Goal: Task Accomplishment & Management: Manage account settings

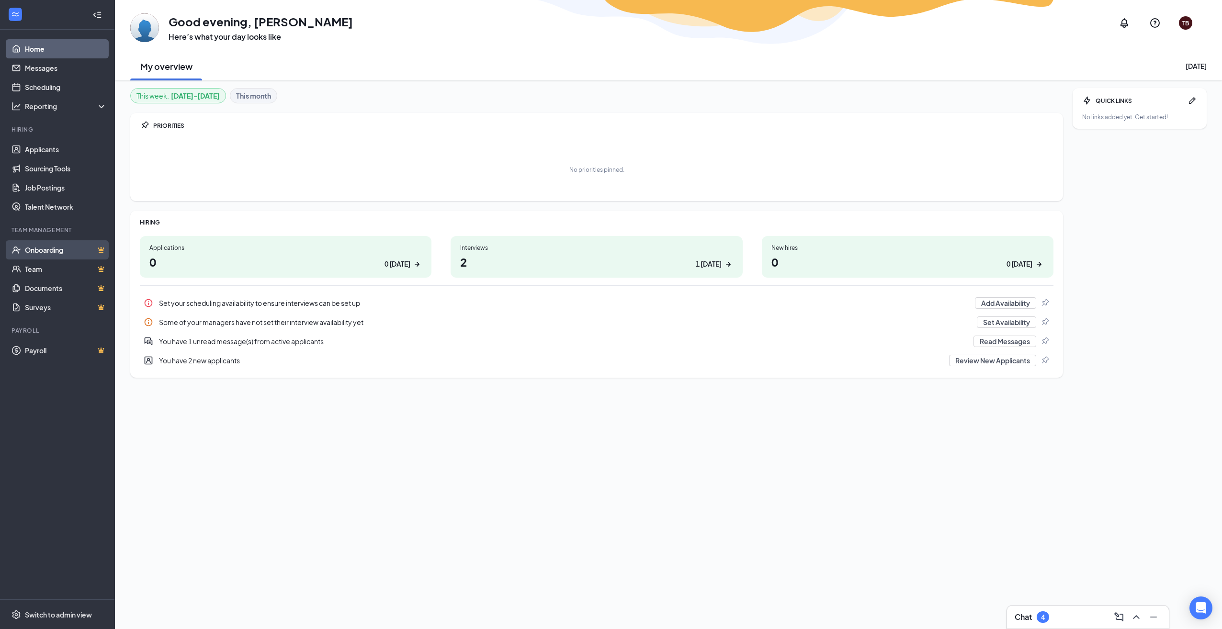
click at [54, 245] on link "Onboarding" at bounding box center [66, 249] width 82 height 19
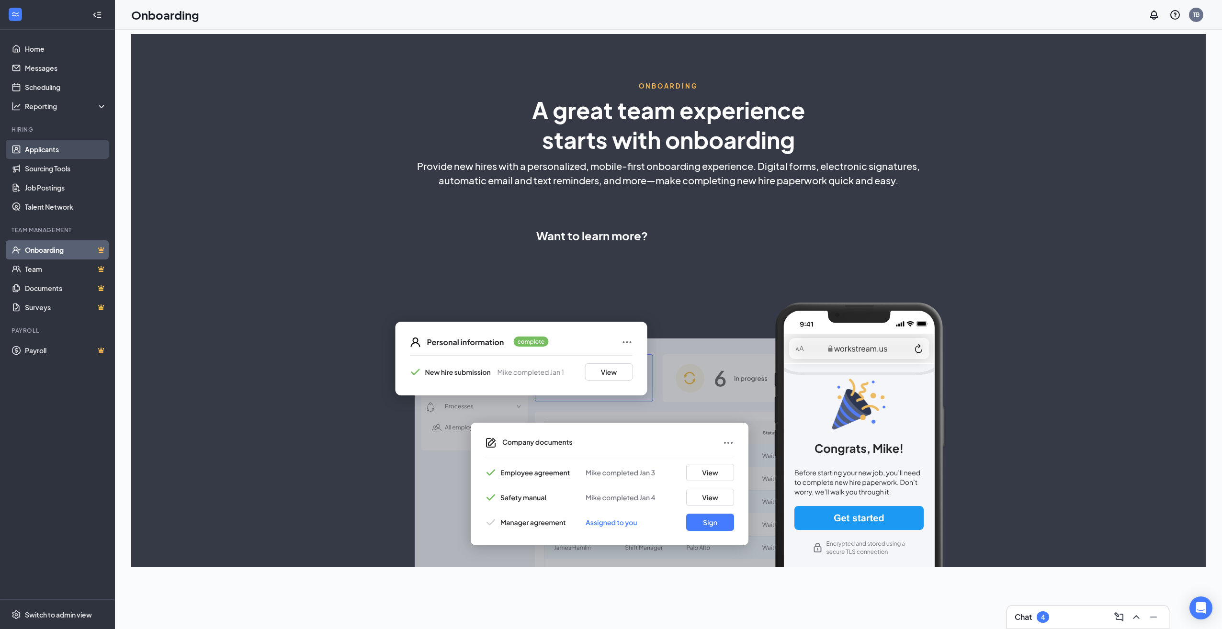
click at [53, 147] on link "Applicants" at bounding box center [66, 149] width 82 height 19
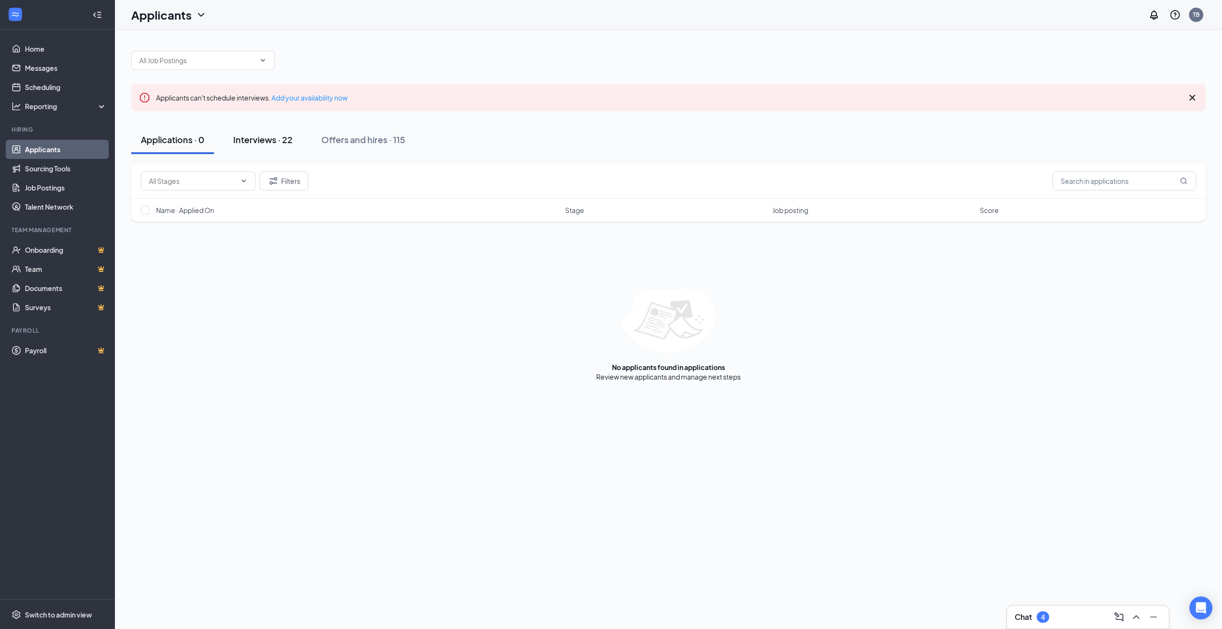
click at [255, 140] on div "Interviews · 22" at bounding box center [262, 140] width 59 height 12
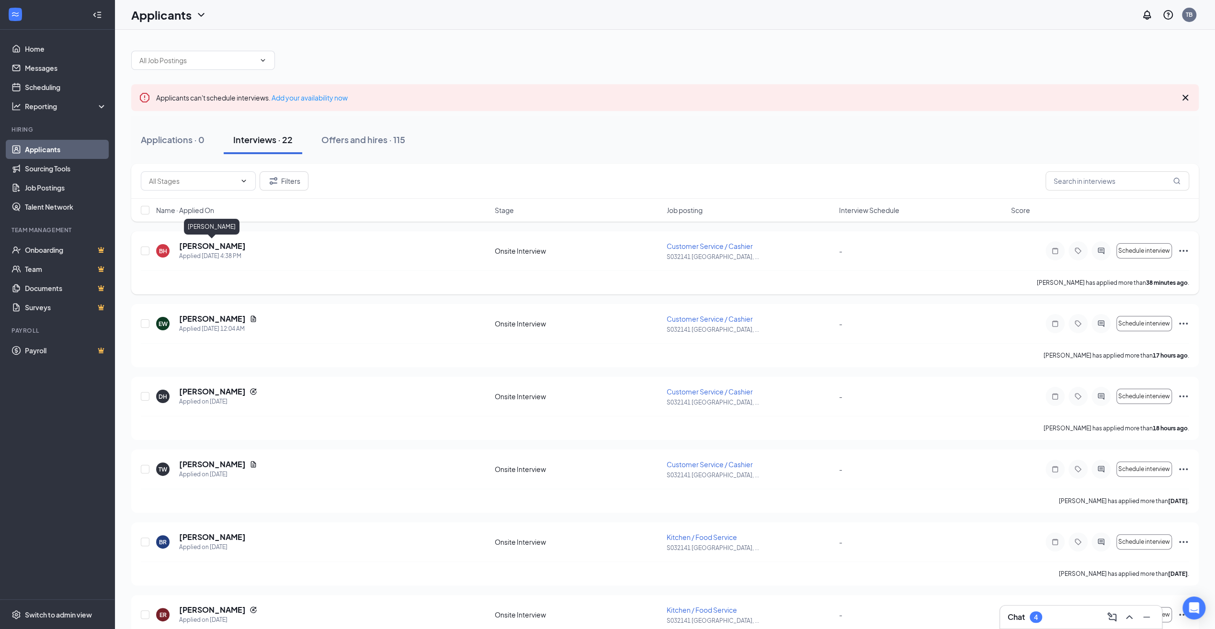
click at [192, 249] on h5 "[PERSON_NAME]" at bounding box center [212, 246] width 67 height 11
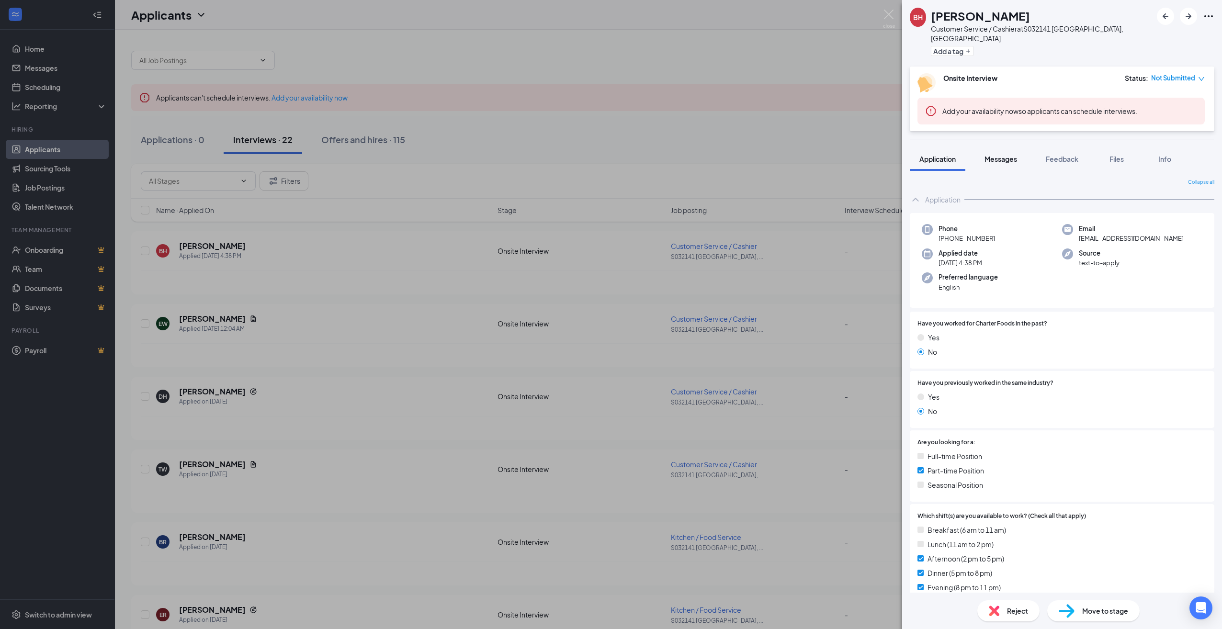
click at [1000, 155] on span "Messages" at bounding box center [1000, 159] width 33 height 9
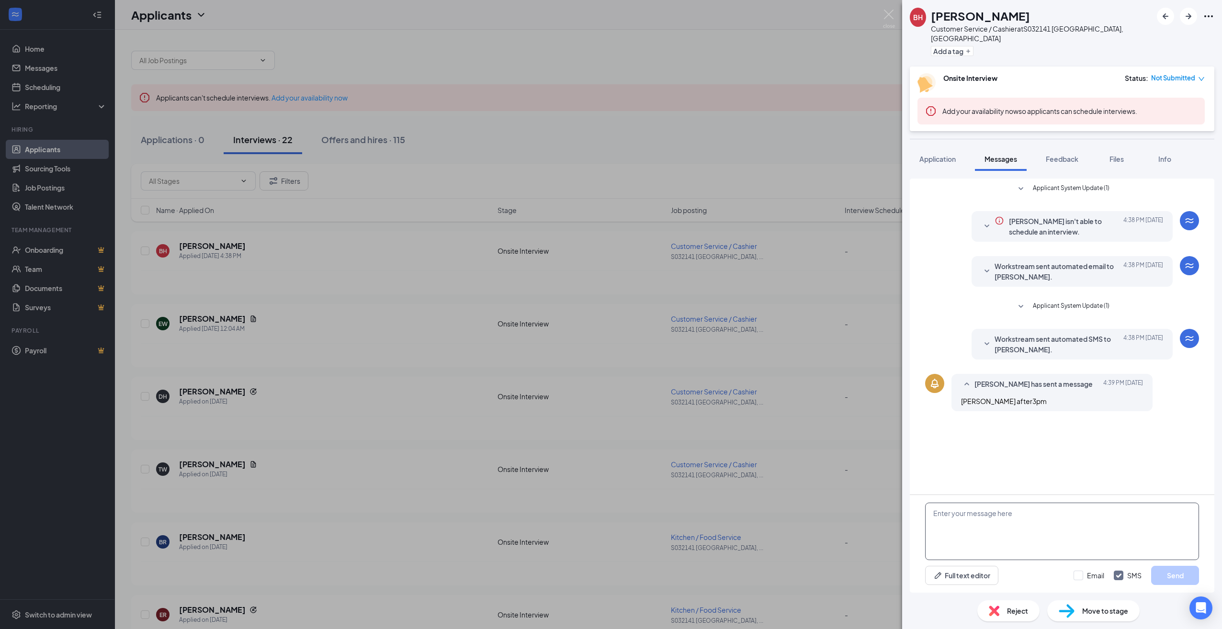
click at [996, 524] on textarea at bounding box center [1062, 531] width 274 height 57
type textarea "Can we do an interview [DATE] 3:00"
click at [1171, 577] on button "Send" at bounding box center [1175, 575] width 48 height 19
click at [216, 319] on div "BH [PERSON_NAME] Customer Service / Cashier at S032141 [GEOGRAPHIC_DATA], [GEOG…" at bounding box center [611, 314] width 1222 height 629
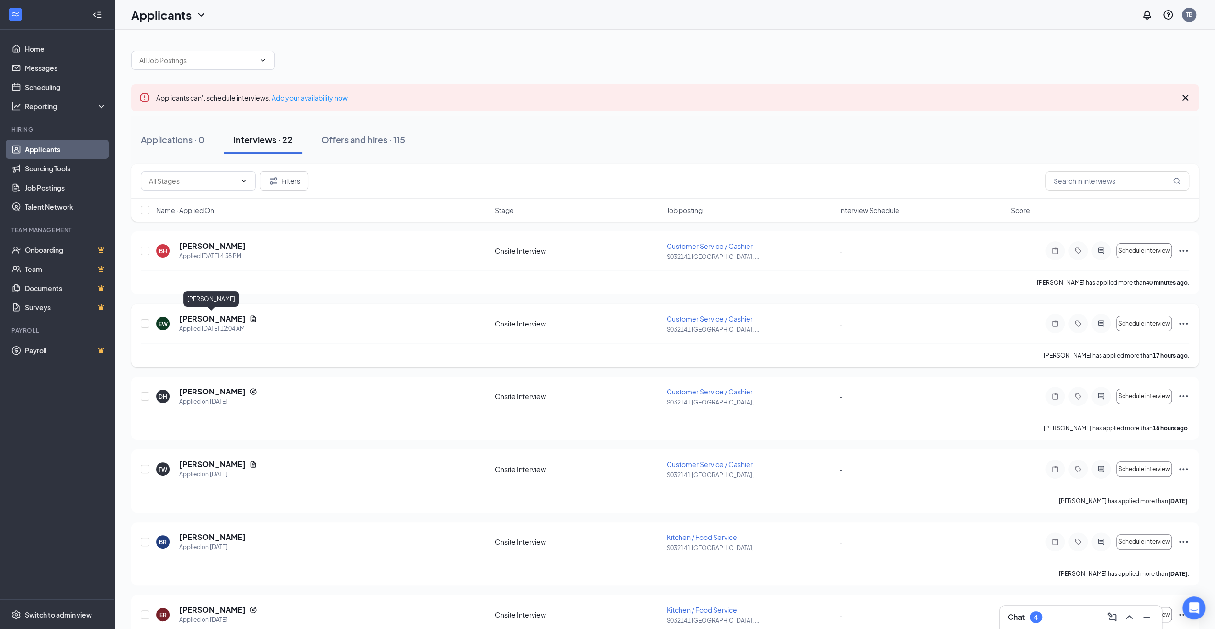
click at [215, 318] on h5 "[PERSON_NAME]" at bounding box center [212, 319] width 67 height 11
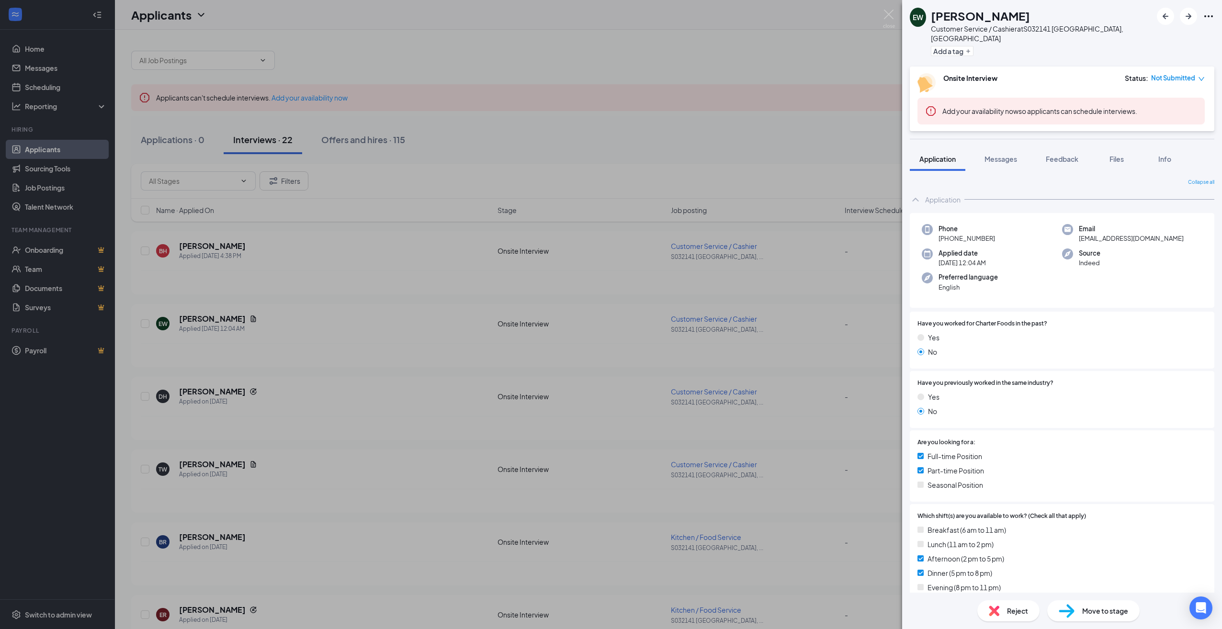
click at [224, 389] on div "EW [PERSON_NAME] Customer Service / Cashier at S032141 [GEOGRAPHIC_DATA], [GEOG…" at bounding box center [611, 314] width 1222 height 629
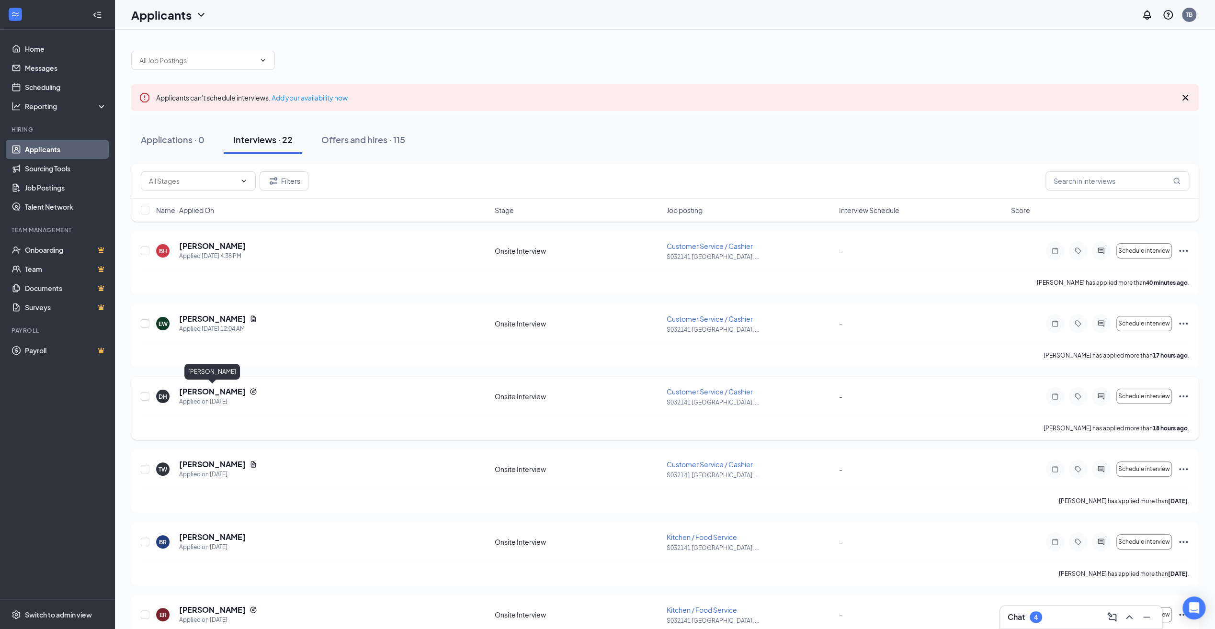
click at [218, 390] on h5 "[PERSON_NAME]" at bounding box center [212, 391] width 67 height 11
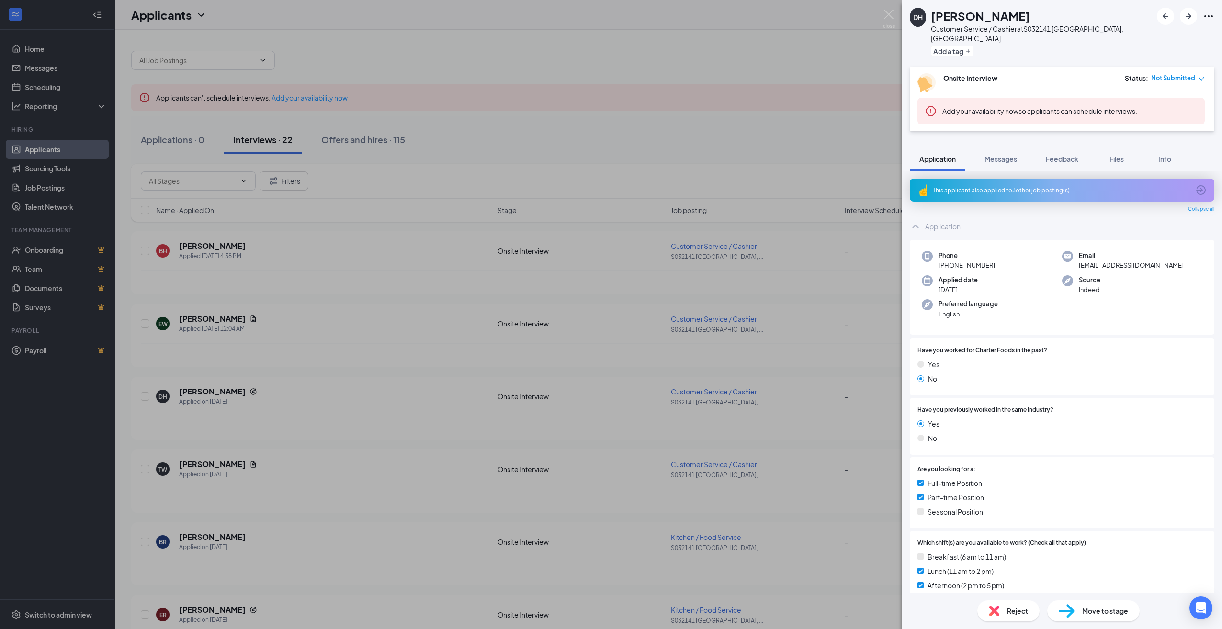
click at [195, 464] on div "DH [PERSON_NAME] Customer Service / Cashier at S032141 [GEOGRAPHIC_DATA], [GEOG…" at bounding box center [611, 314] width 1222 height 629
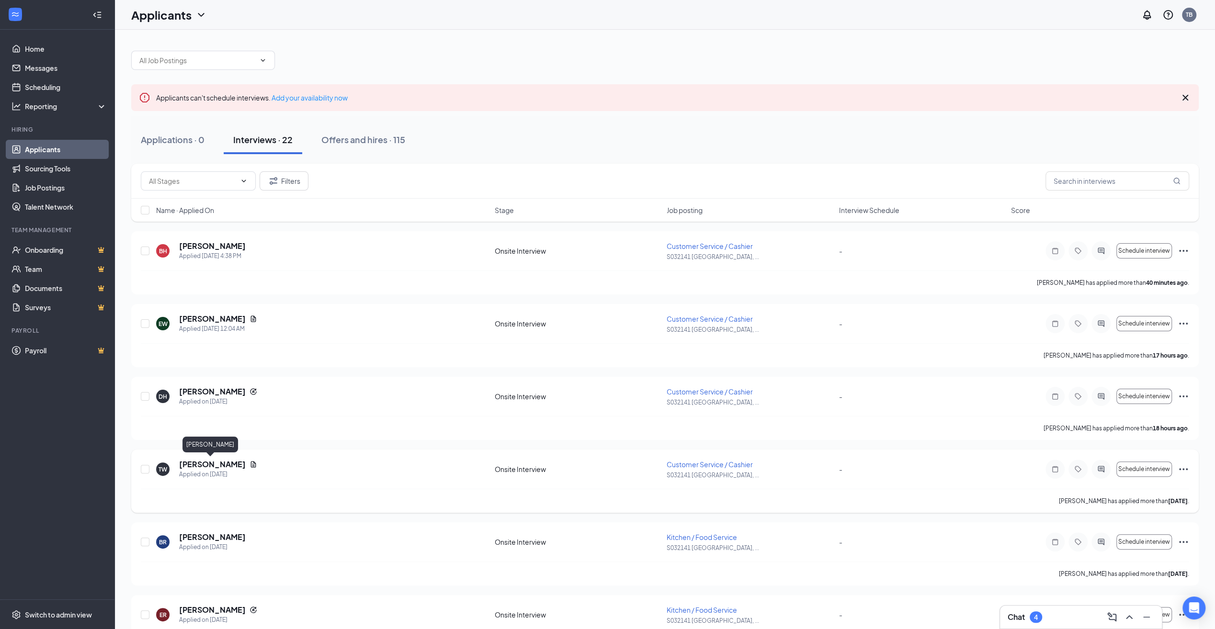
click at [194, 460] on h5 "[PERSON_NAME]" at bounding box center [212, 464] width 67 height 11
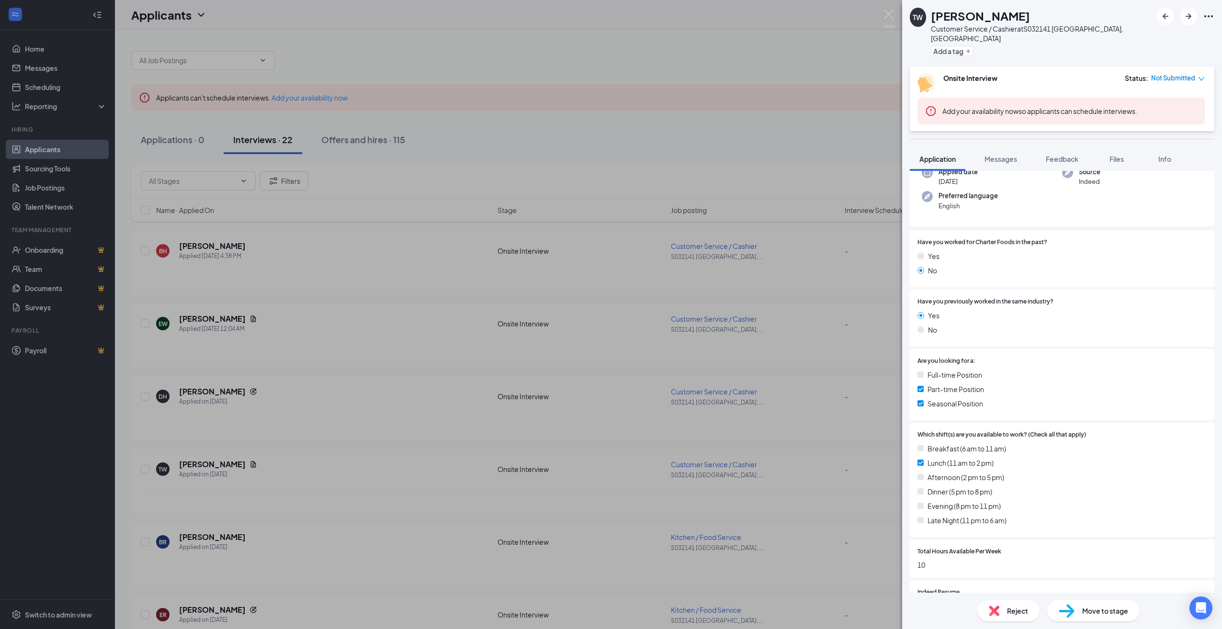
scroll to position [96, 0]
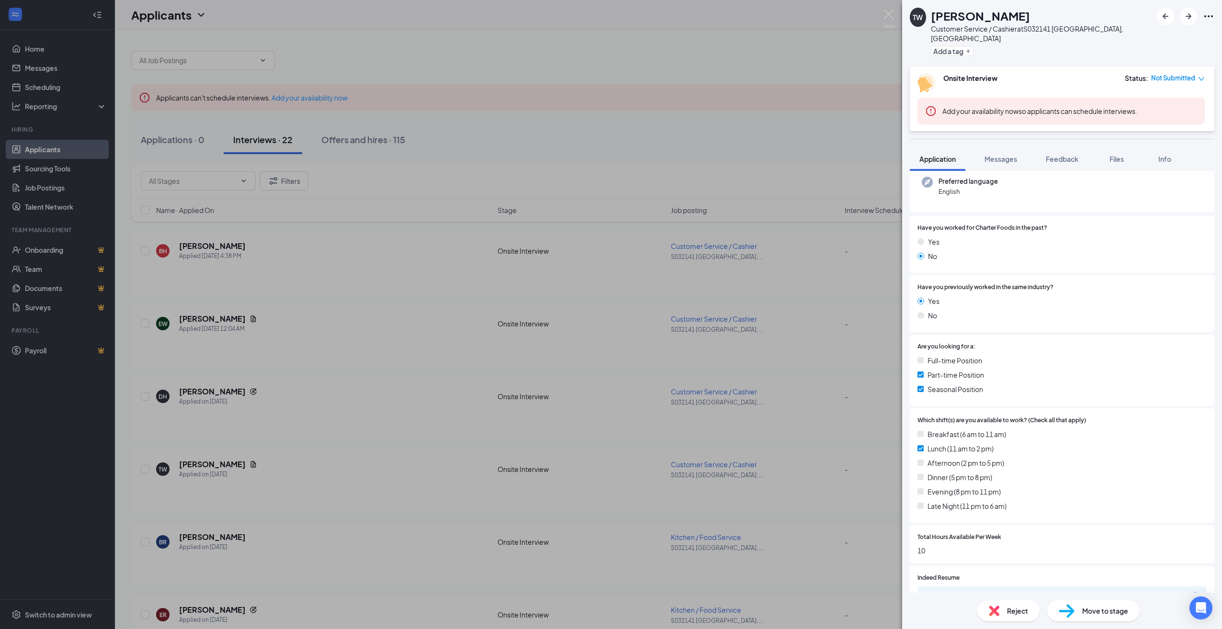
click at [205, 533] on div "TW [PERSON_NAME] Customer Service / Cashier at S032141 [GEOGRAPHIC_DATA], [GEOG…" at bounding box center [611, 314] width 1222 height 629
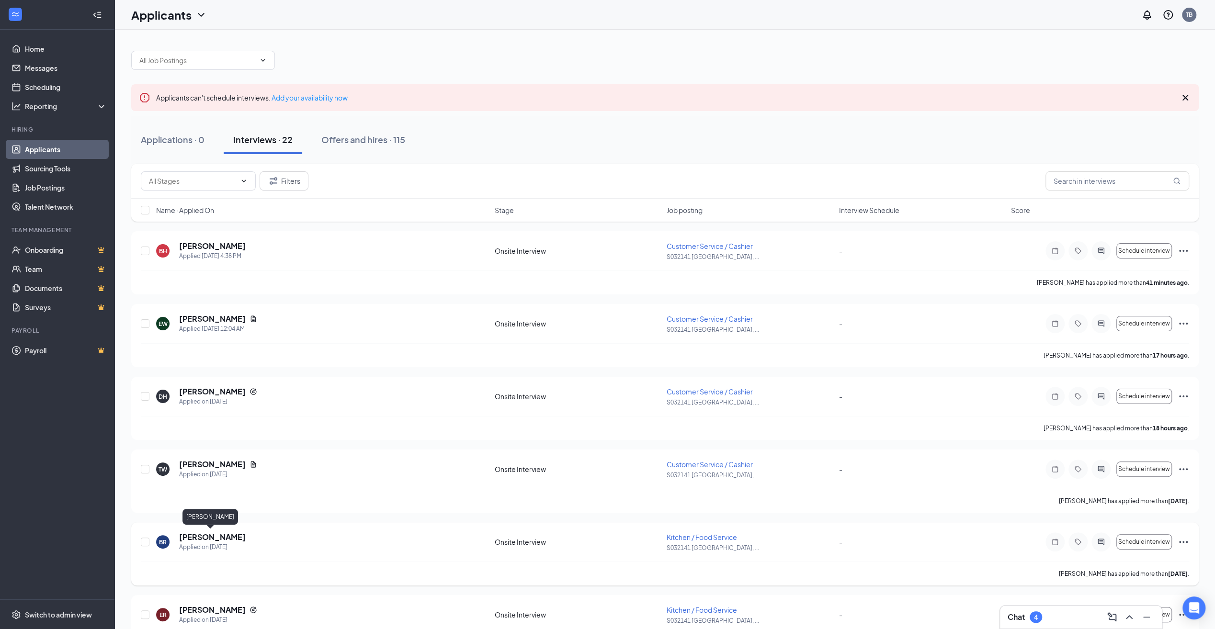
click at [201, 532] on h5 "[PERSON_NAME]" at bounding box center [212, 537] width 67 height 11
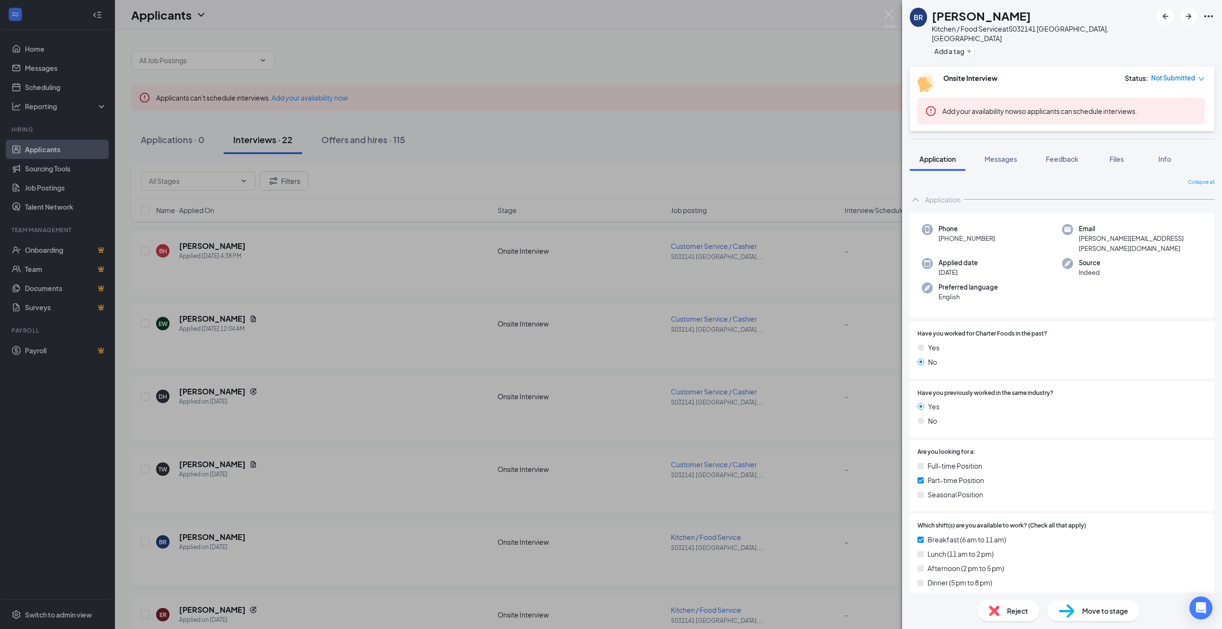
click at [207, 464] on div "BR [PERSON_NAME] Kitchen / Food Service at S032141 [GEOGRAPHIC_DATA], [GEOGRAPH…" at bounding box center [611, 314] width 1222 height 629
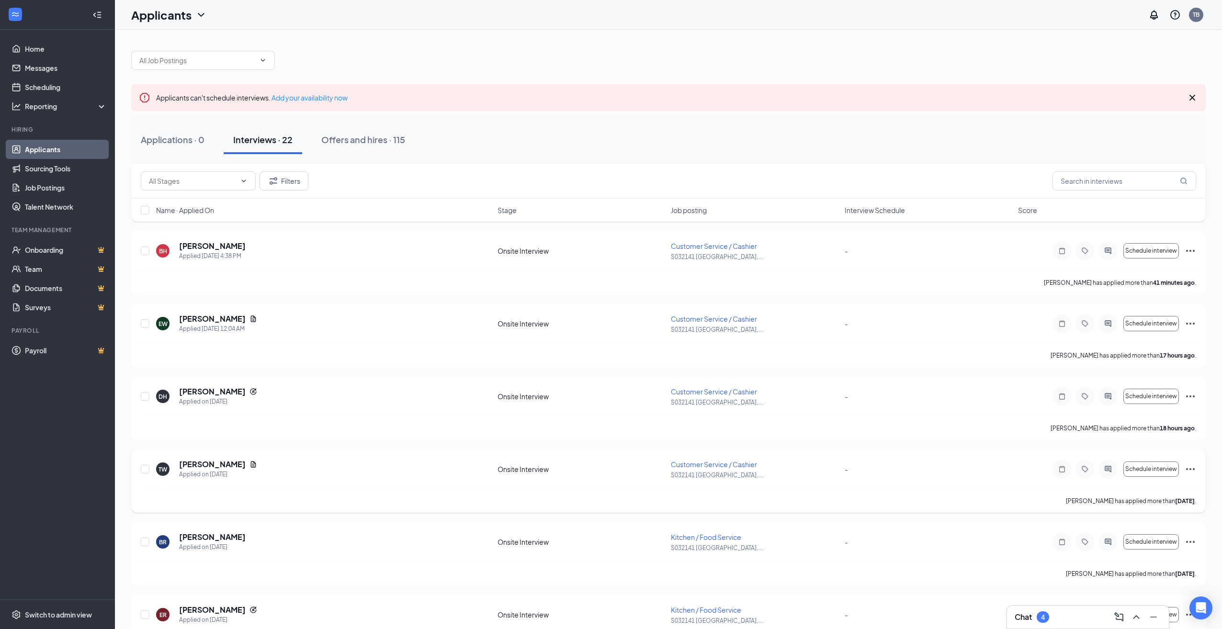
click at [208, 461] on h5 "[PERSON_NAME]" at bounding box center [212, 464] width 67 height 11
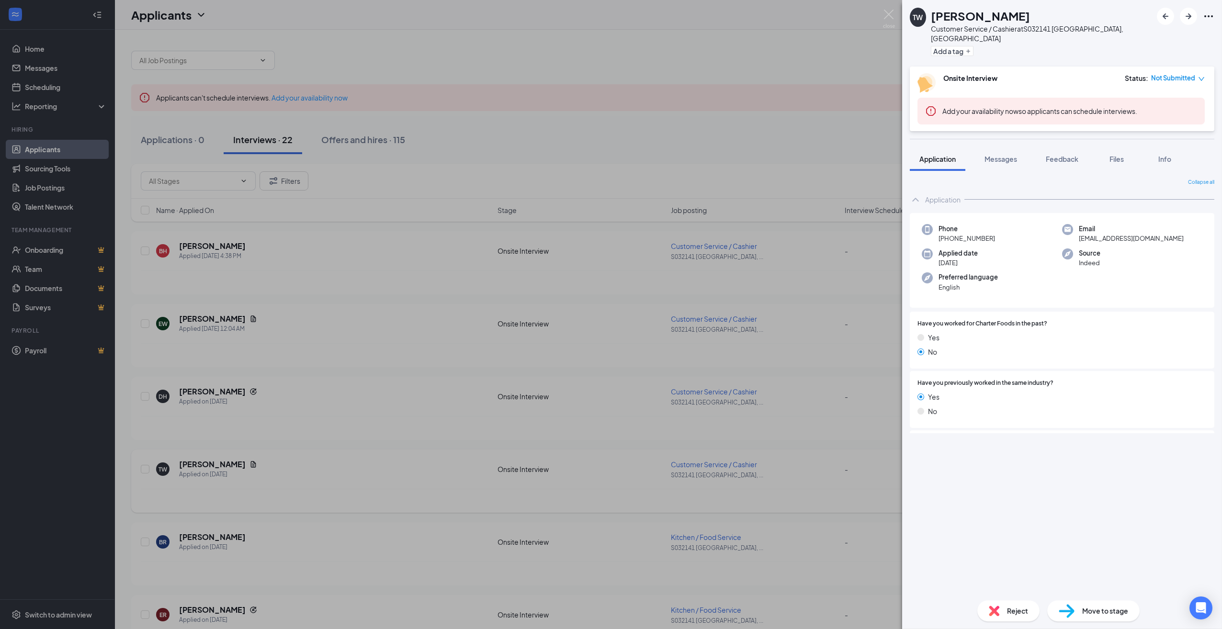
click at [208, 461] on div "TW [PERSON_NAME] Customer Service / Cashier at S032141 [GEOGRAPHIC_DATA], [GEOG…" at bounding box center [611, 314] width 1222 height 629
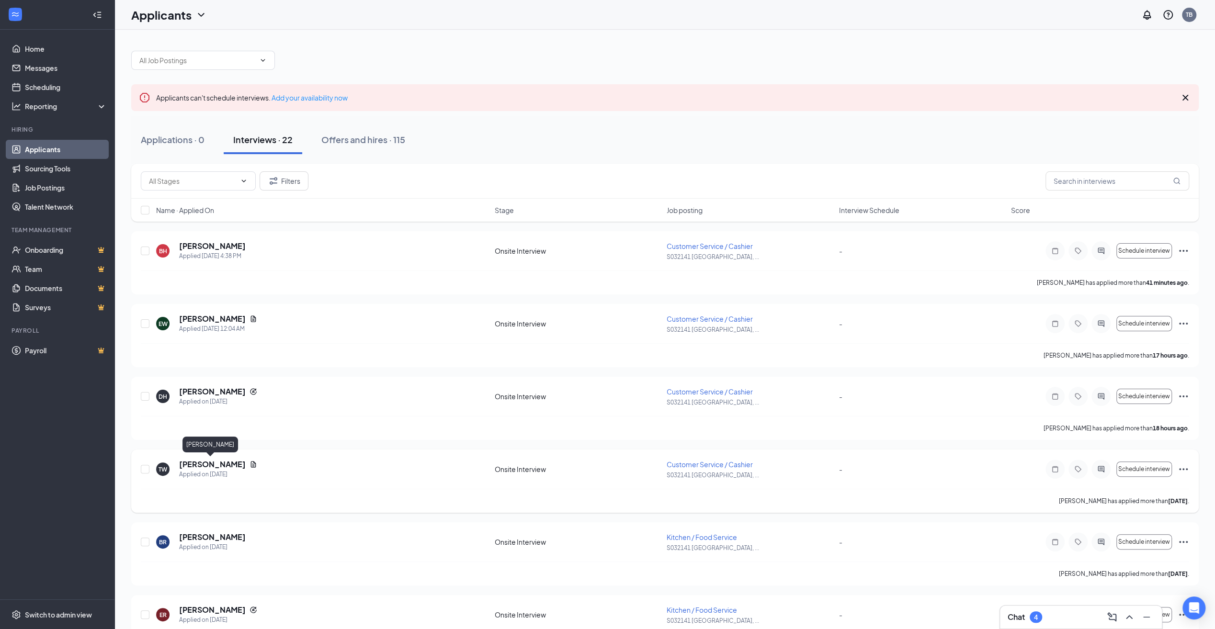
click at [198, 464] on h5 "[PERSON_NAME]" at bounding box center [212, 464] width 67 height 11
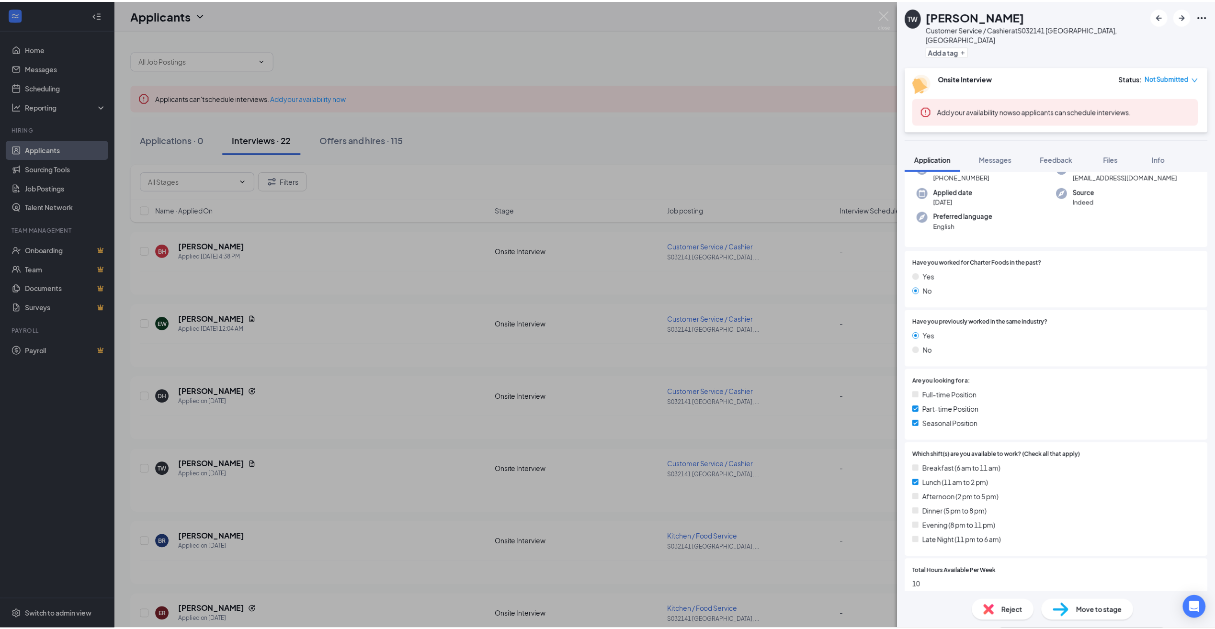
scroll to position [48, 0]
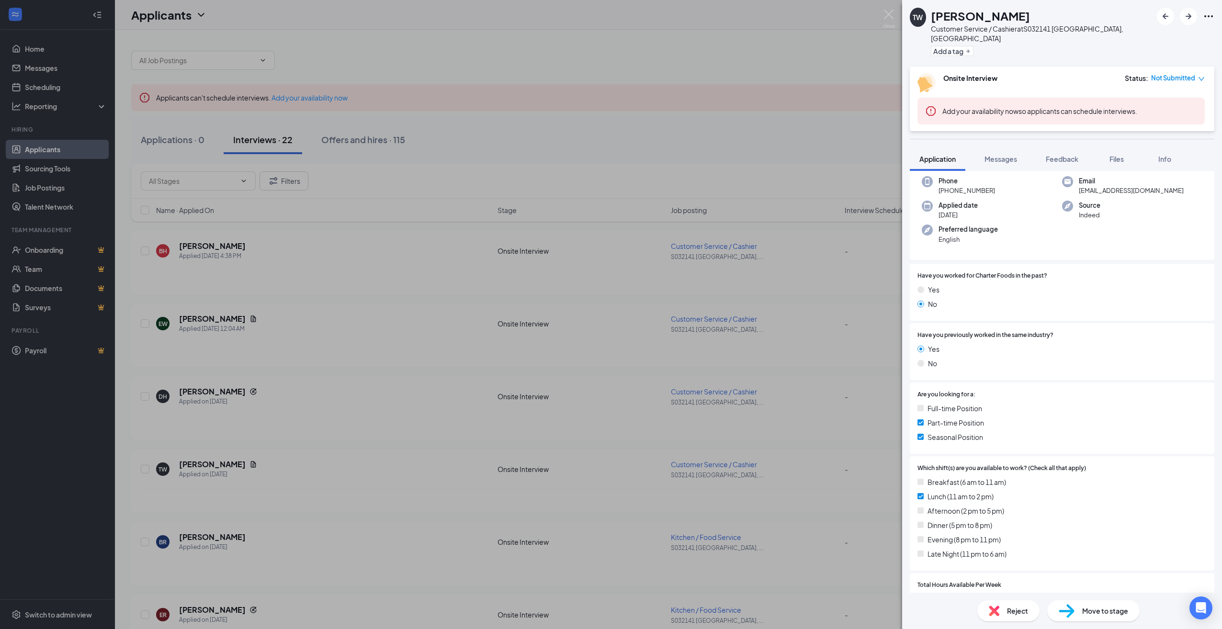
click at [305, 496] on div "TW [PERSON_NAME] Customer Service / Cashier at S032141 [GEOGRAPHIC_DATA], [GEOG…" at bounding box center [611, 314] width 1222 height 629
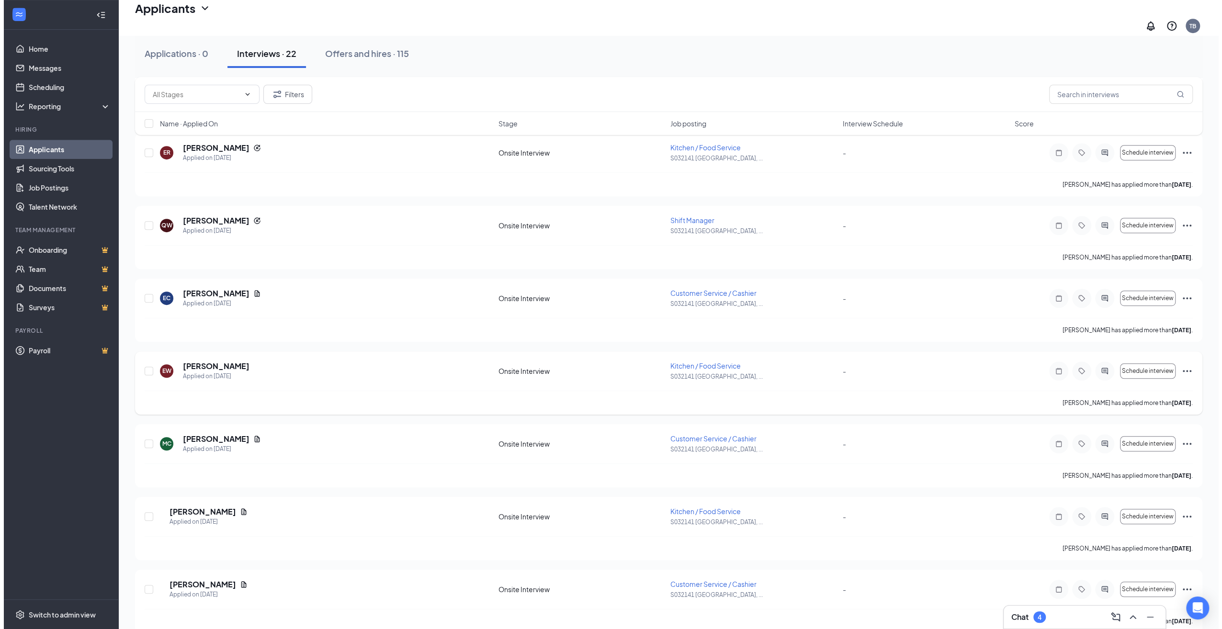
scroll to position [479, 0]
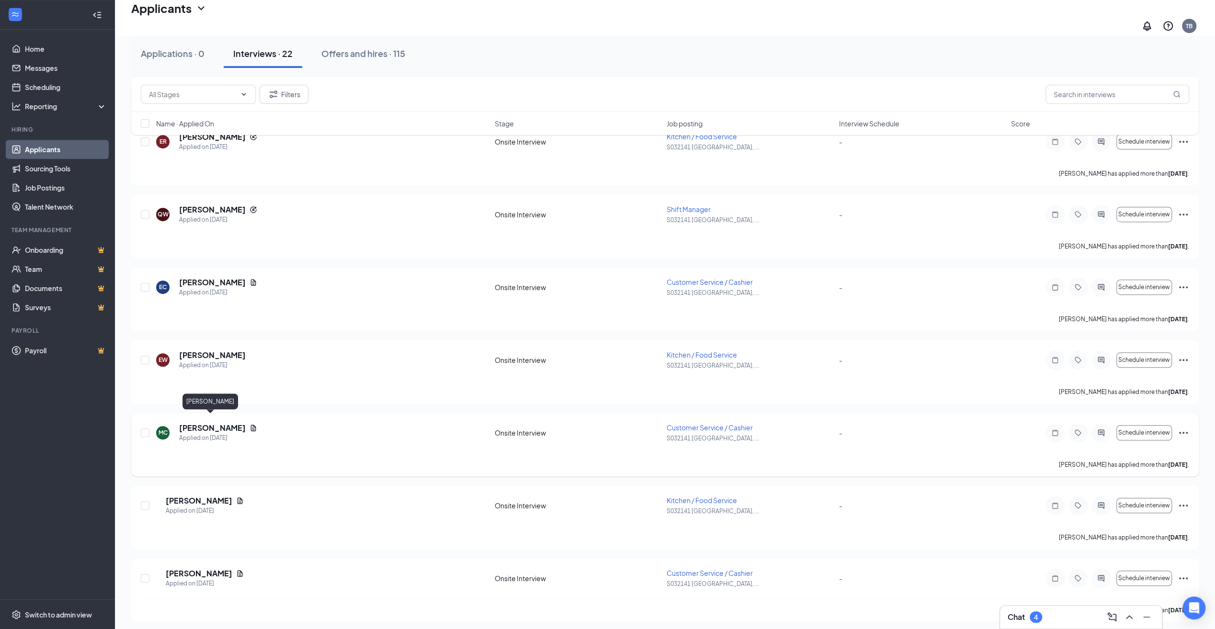
click at [192, 423] on h5 "[PERSON_NAME]" at bounding box center [212, 428] width 67 height 11
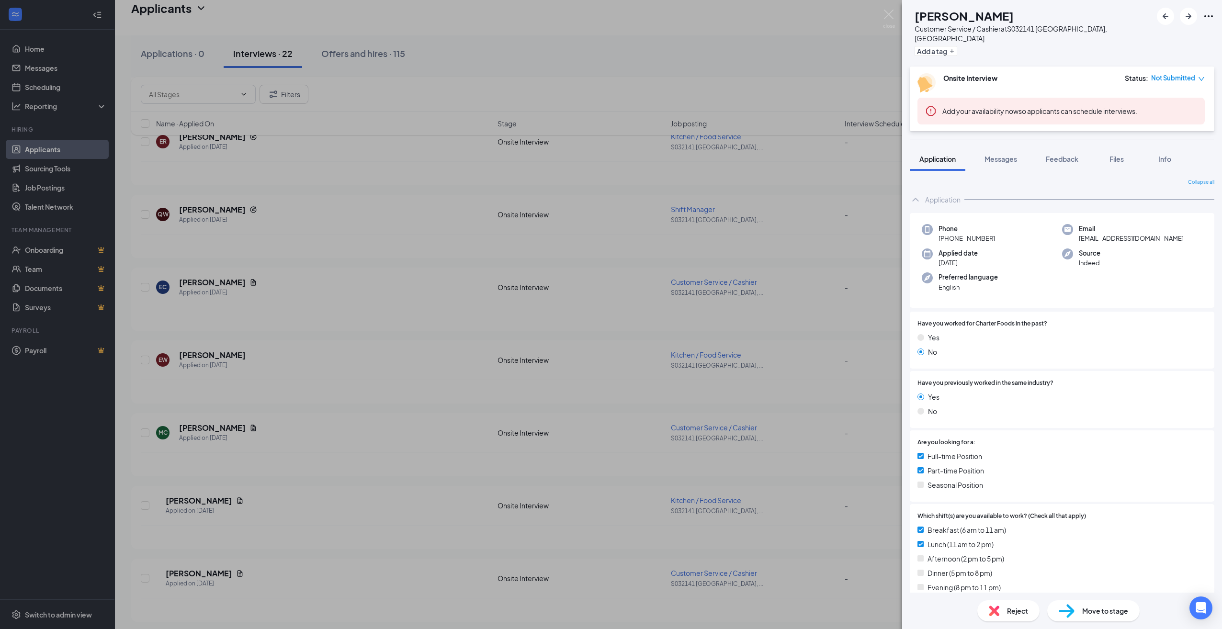
click at [213, 487] on div "MC [PERSON_NAME] Customer Service / Cashier at S032141 [GEOGRAPHIC_DATA], [GEOG…" at bounding box center [611, 314] width 1222 height 629
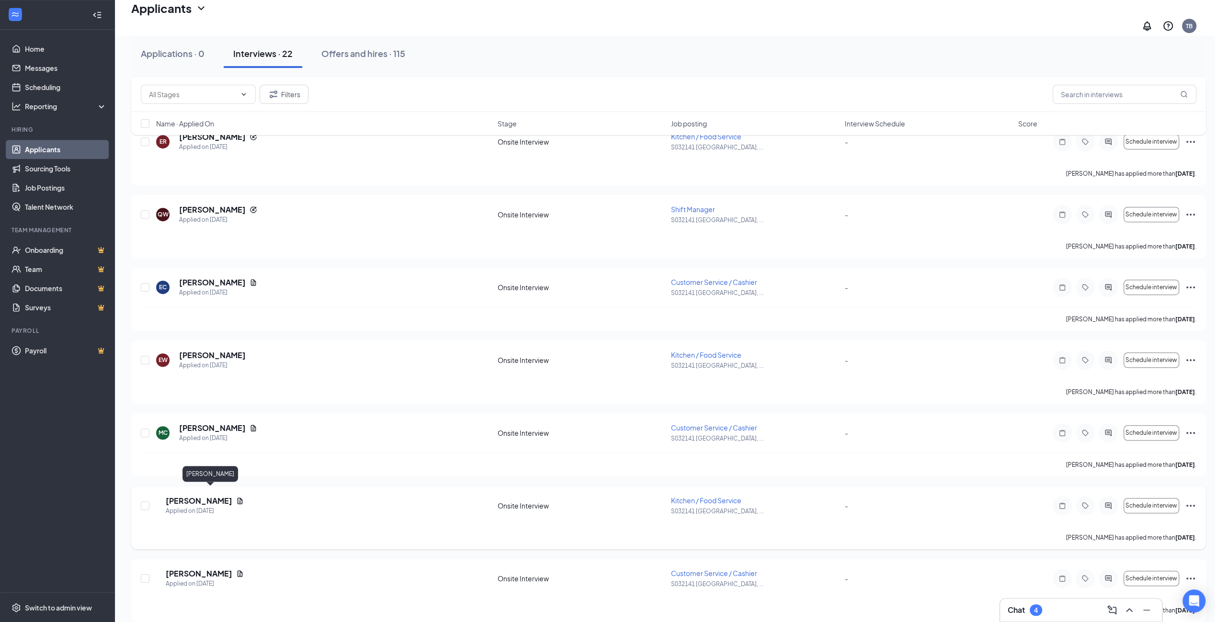
click at [221, 496] on h5 "[PERSON_NAME]" at bounding box center [199, 501] width 67 height 11
